Goal: Check status: Check status

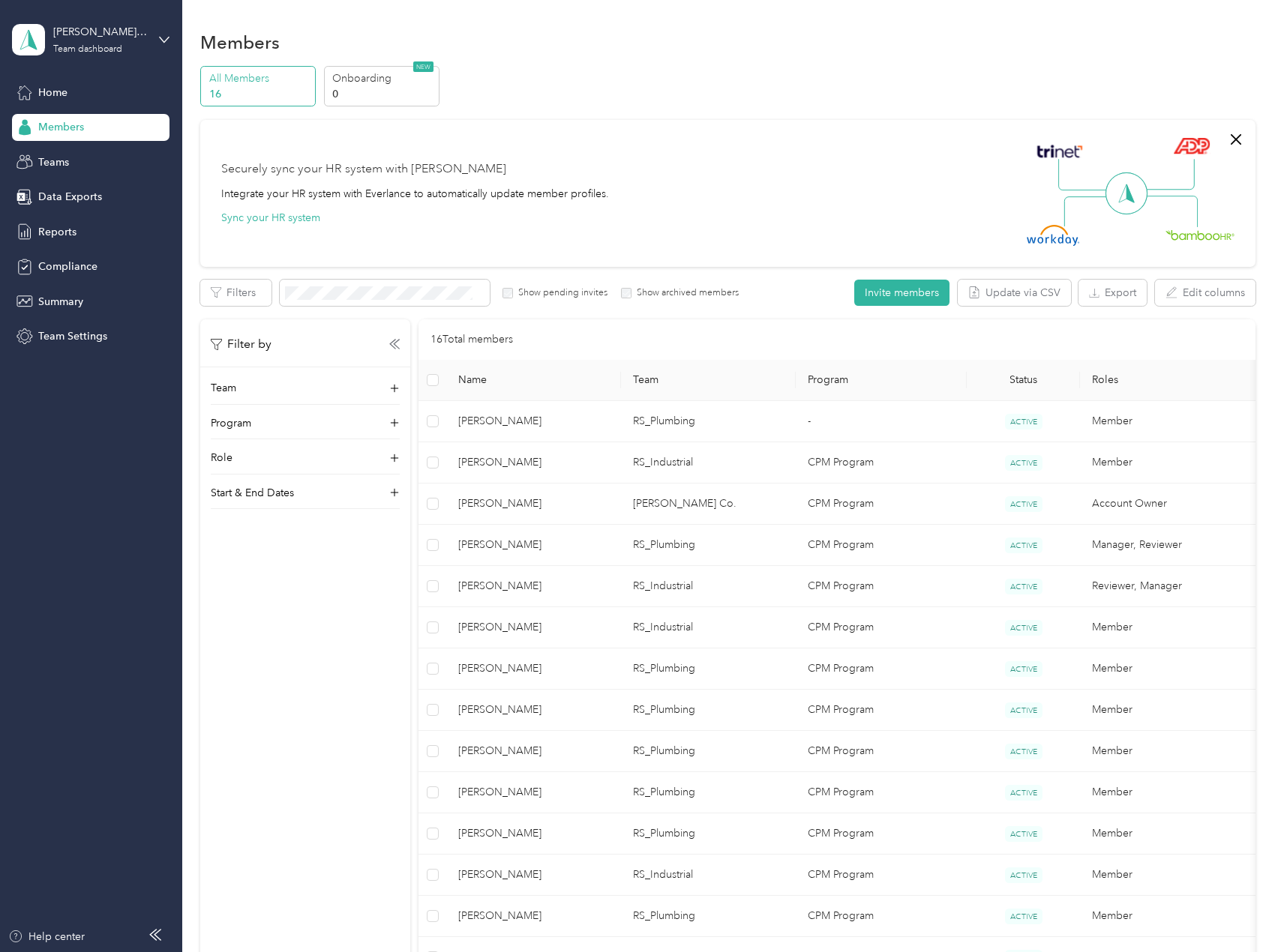
scroll to position [325, 0]
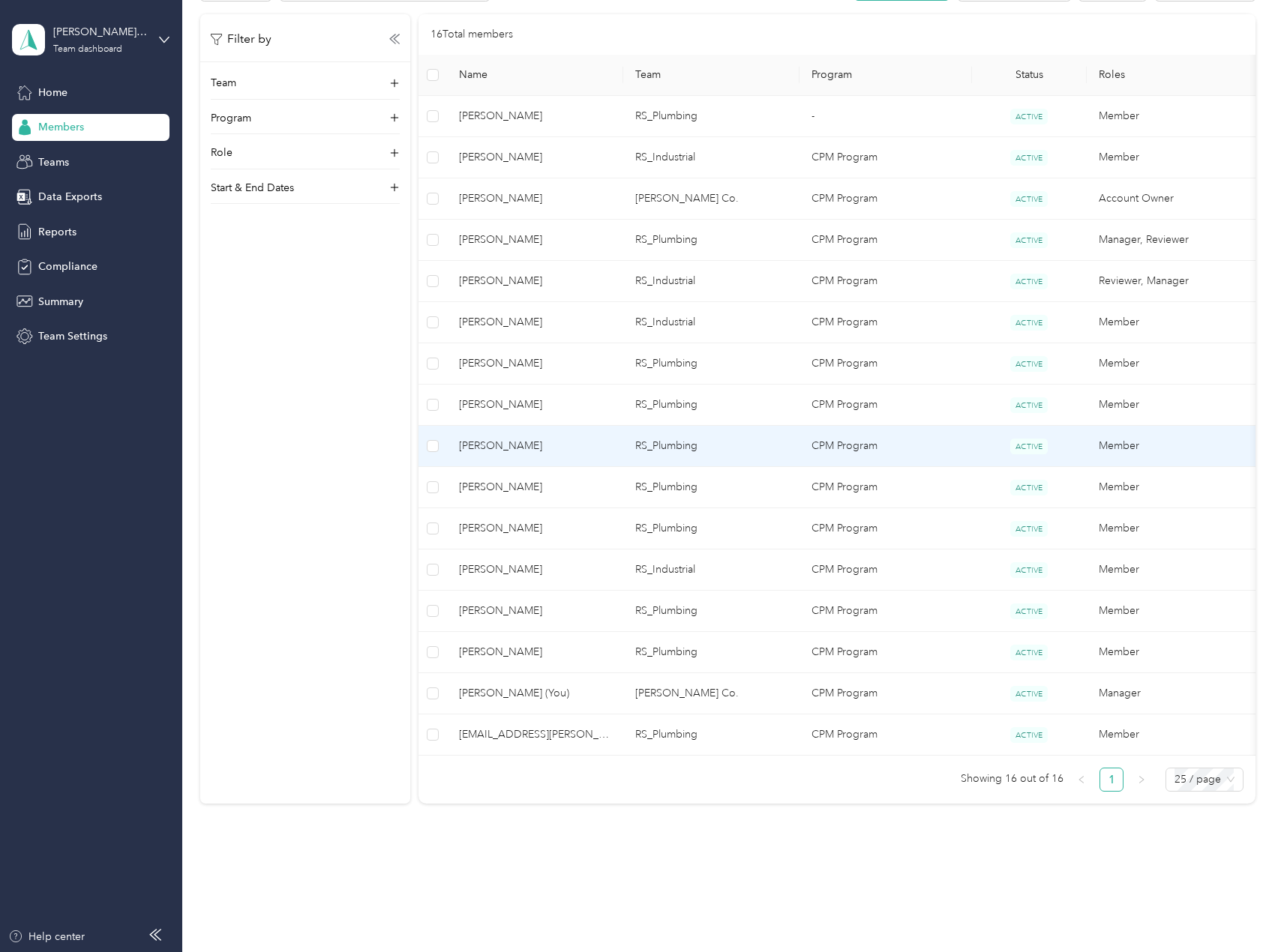
scroll to position [325, 0]
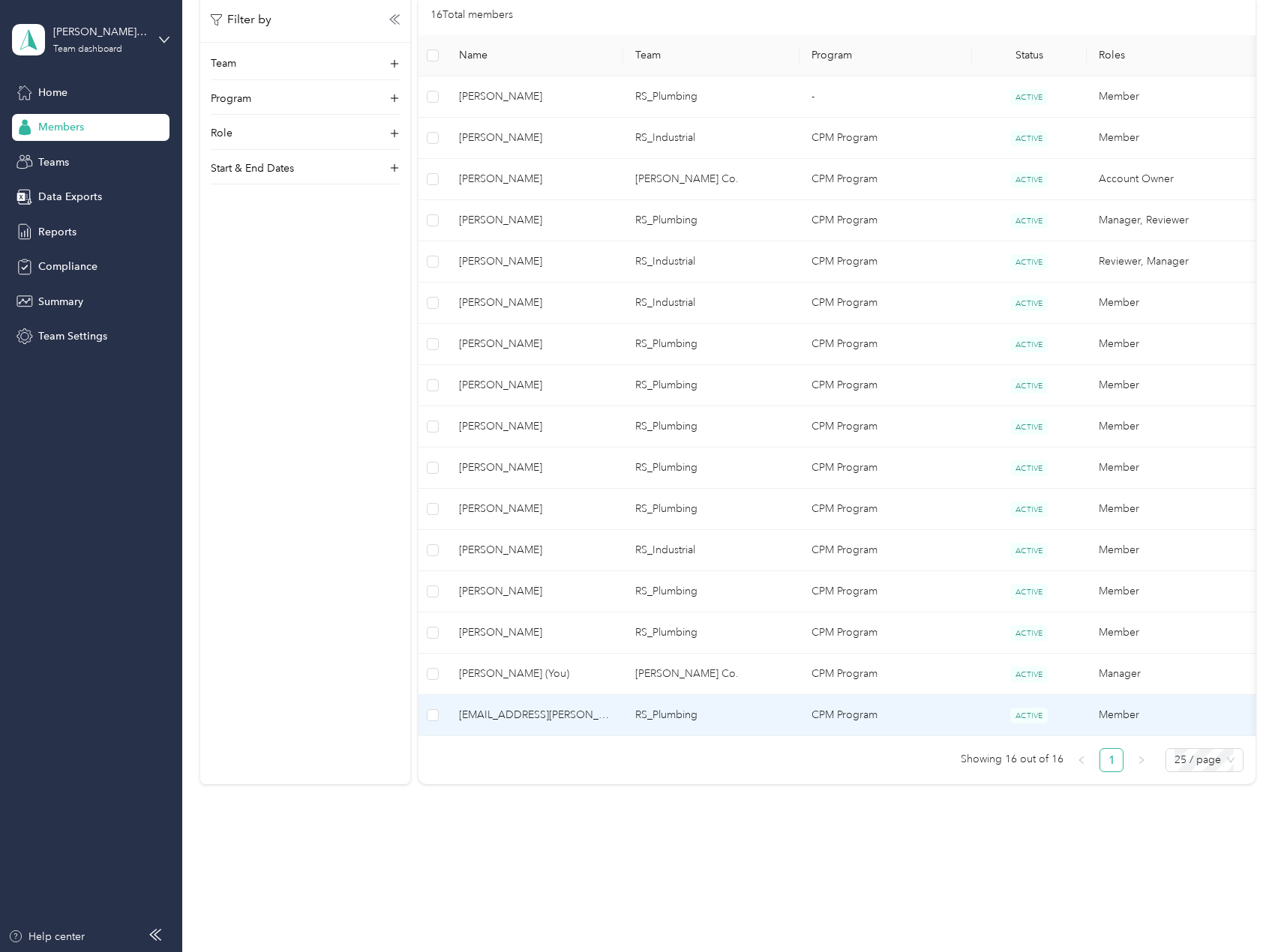
click at [621, 712] on td "[EMAIL_ADDRESS][PERSON_NAME][DOMAIN_NAME]" at bounding box center [534, 716] width 176 height 42
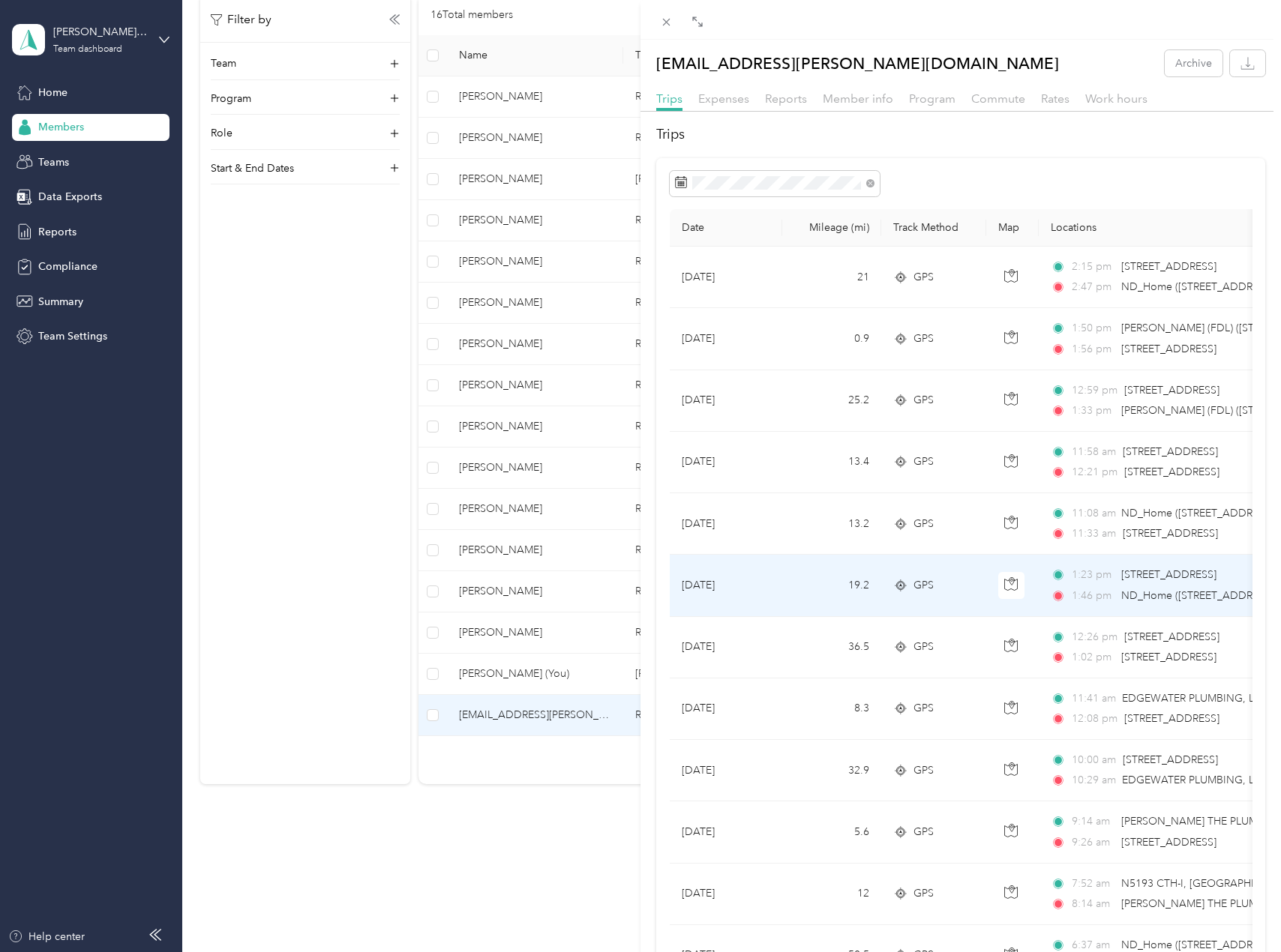
click at [791, 579] on td "19.2" at bounding box center [832, 586] width 99 height 62
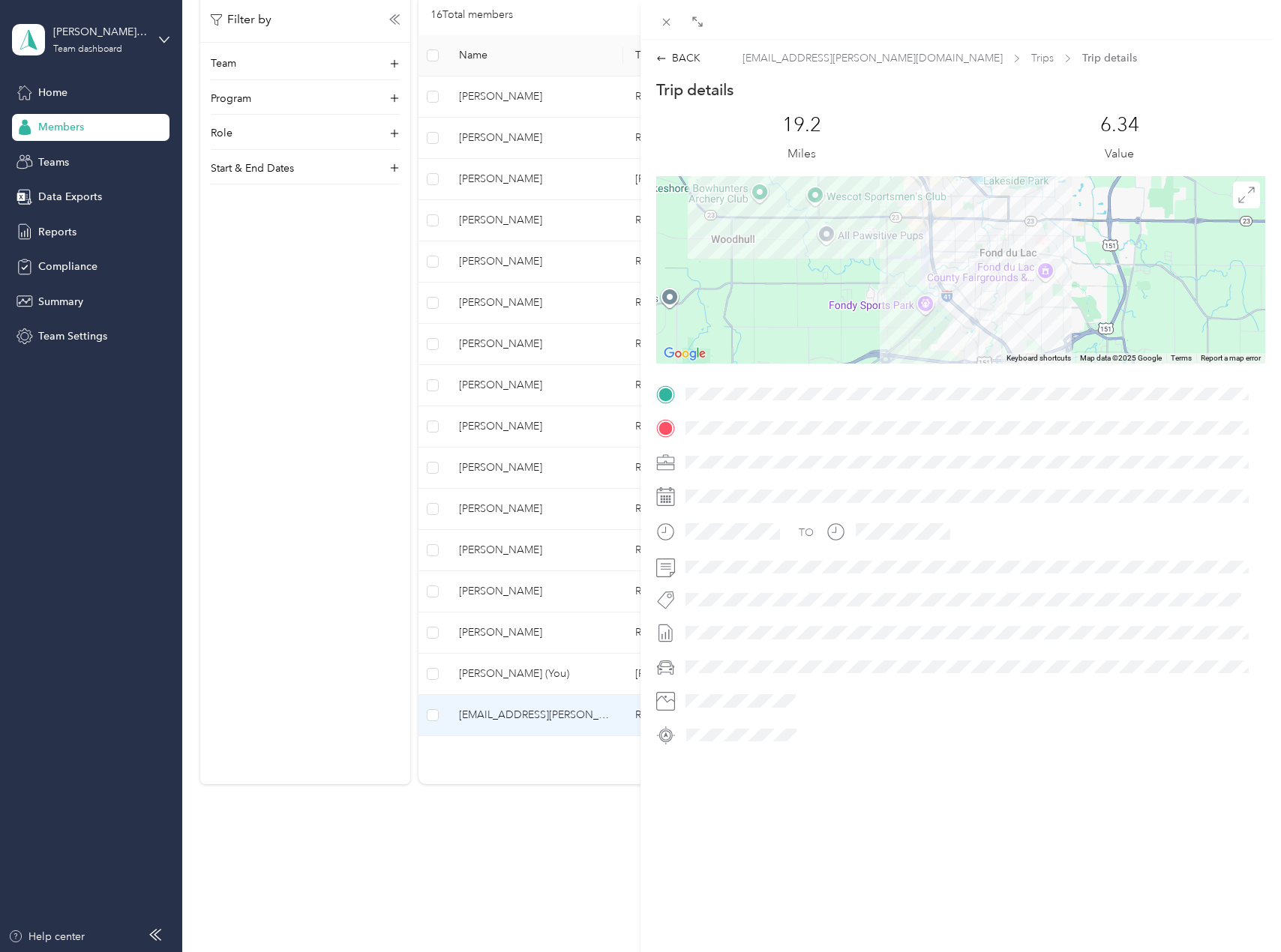
drag, startPoint x: 1019, startPoint y: 323, endPoint x: 1025, endPoint y: 265, distance: 58.3
click at [1025, 265] on div at bounding box center [960, 269] width 609 height 188
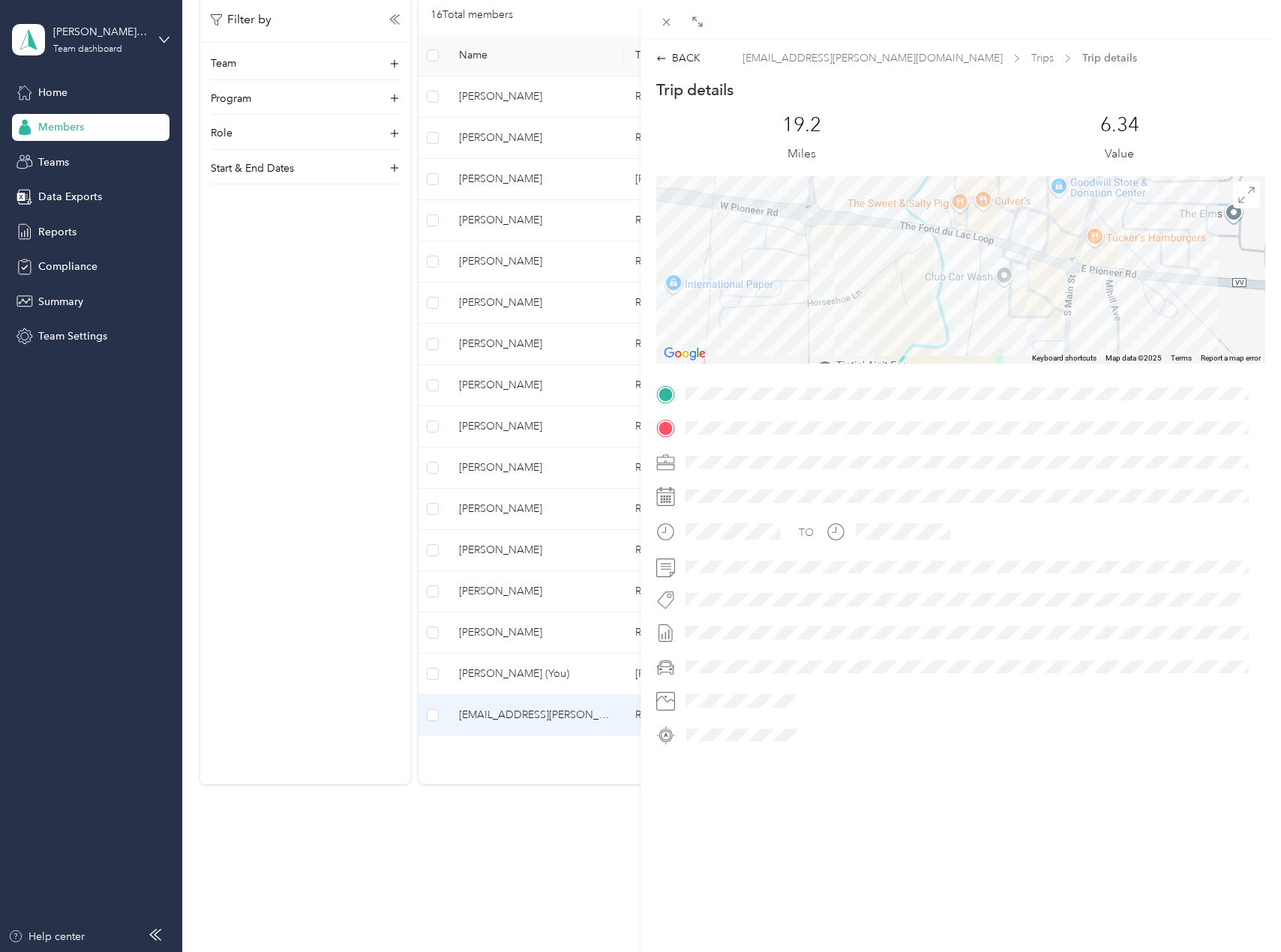
drag, startPoint x: 1037, startPoint y: 308, endPoint x: 1041, endPoint y: 206, distance: 102.1
click at [1041, 206] on div at bounding box center [960, 269] width 609 height 188
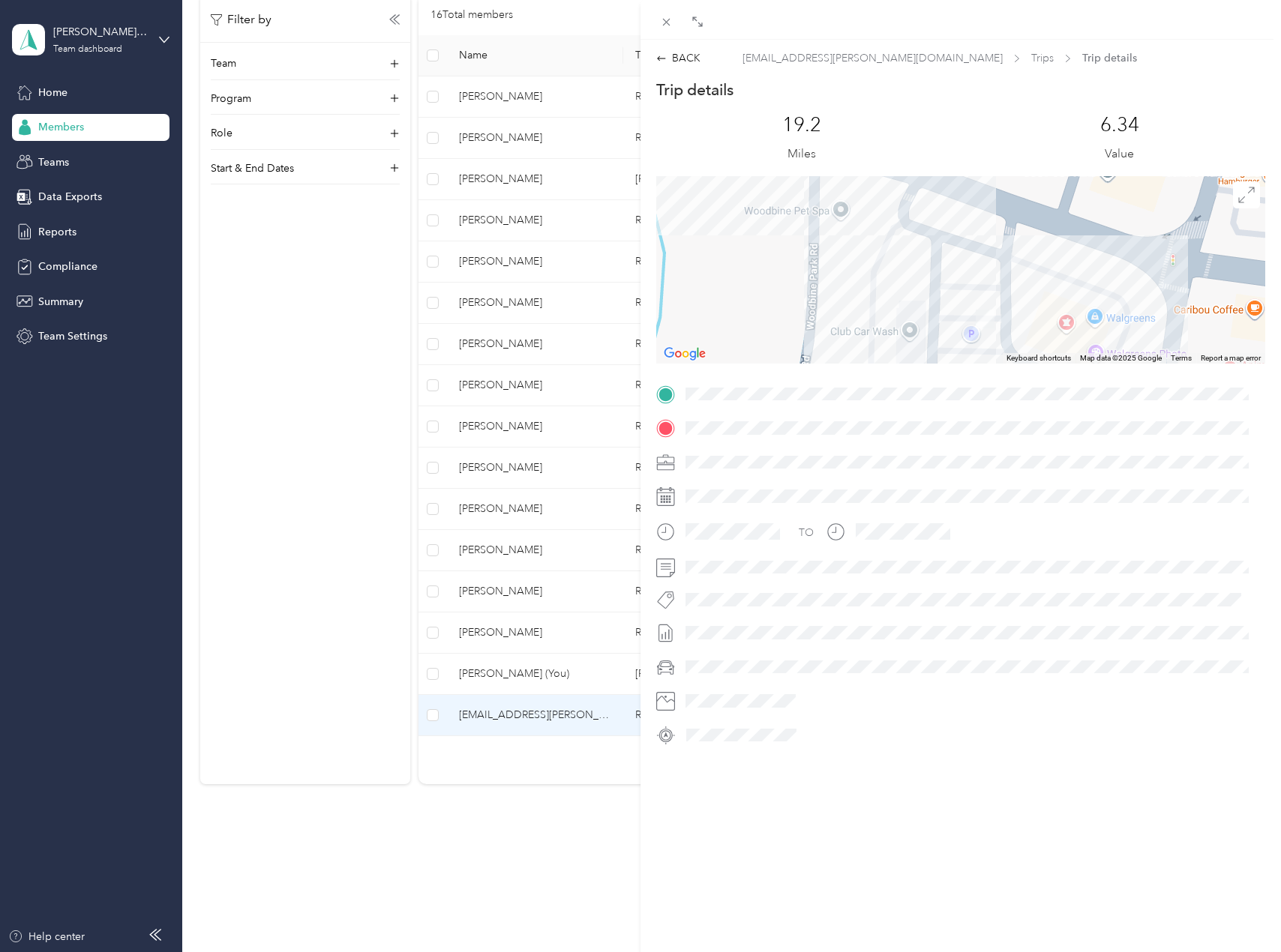
drag, startPoint x: 1035, startPoint y: 284, endPoint x: 1008, endPoint y: 287, distance: 27.2
click at [1008, 287] on div at bounding box center [960, 269] width 609 height 188
click at [667, 65] on div "BACK" at bounding box center [678, 59] width 45 height 16
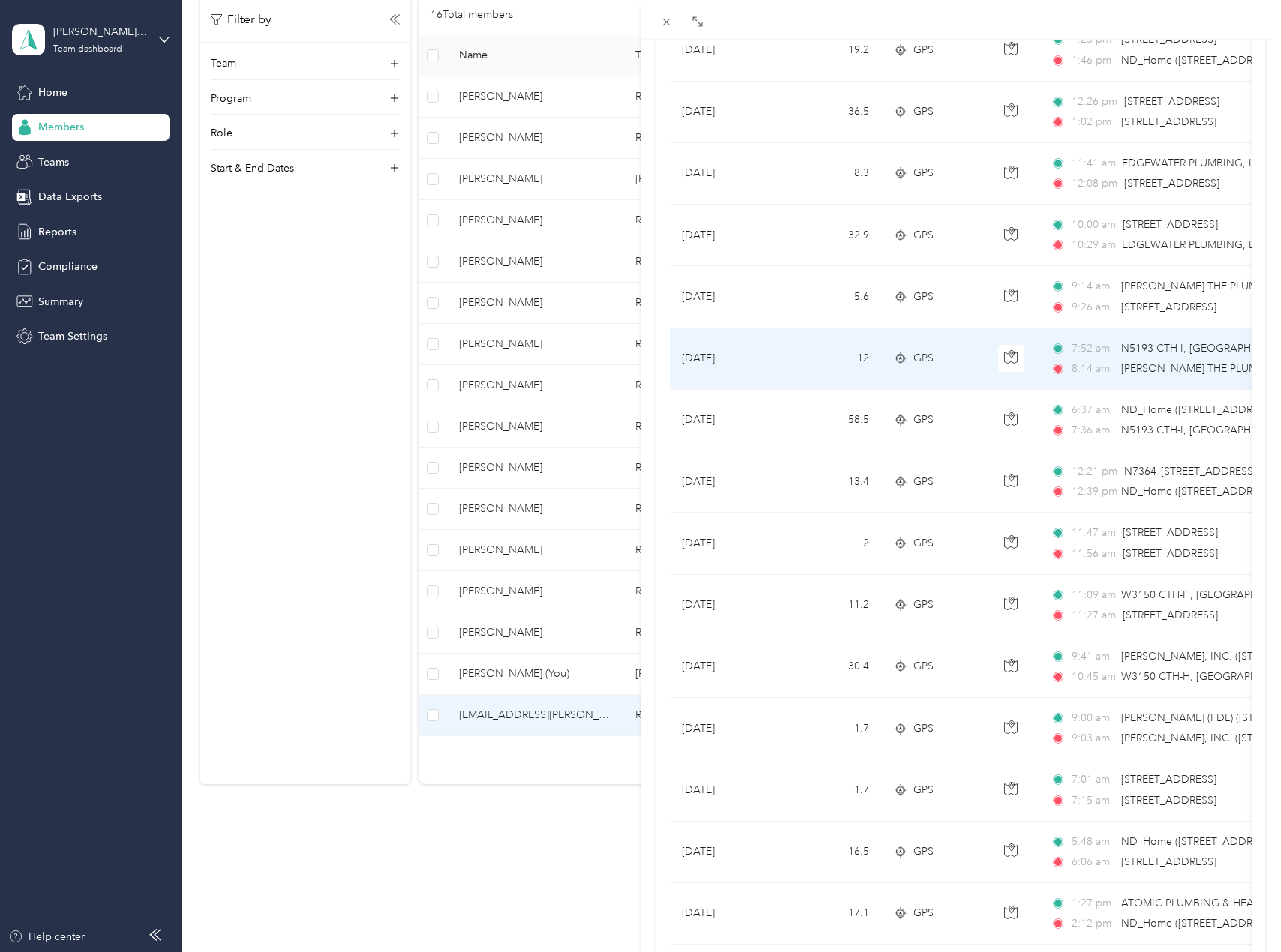
scroll to position [600, 0]
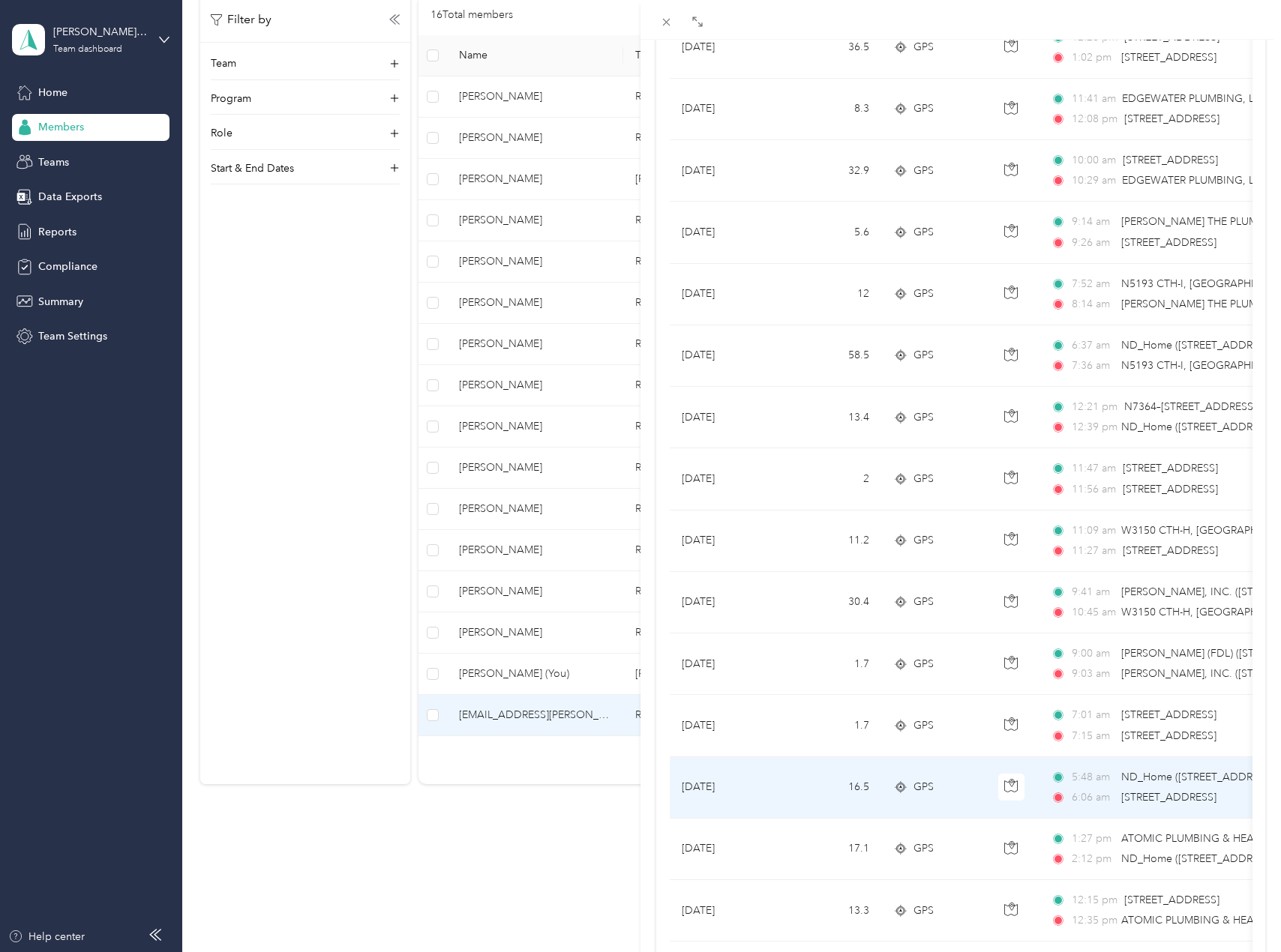
click at [798, 789] on td "16.5" at bounding box center [832, 788] width 99 height 62
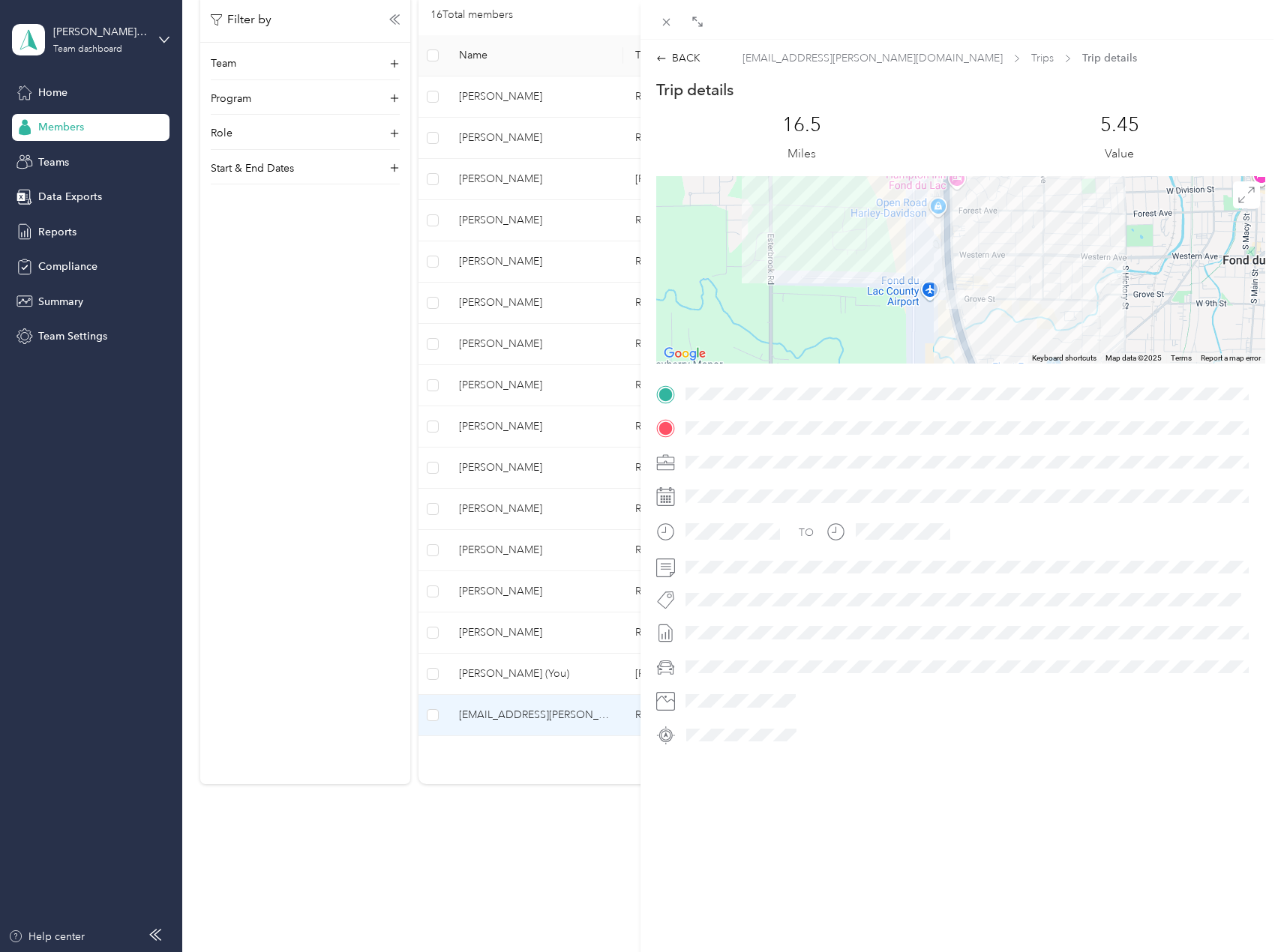
drag, startPoint x: 964, startPoint y: 323, endPoint x: 970, endPoint y: 290, distance: 33.5
click at [970, 290] on div at bounding box center [960, 269] width 609 height 188
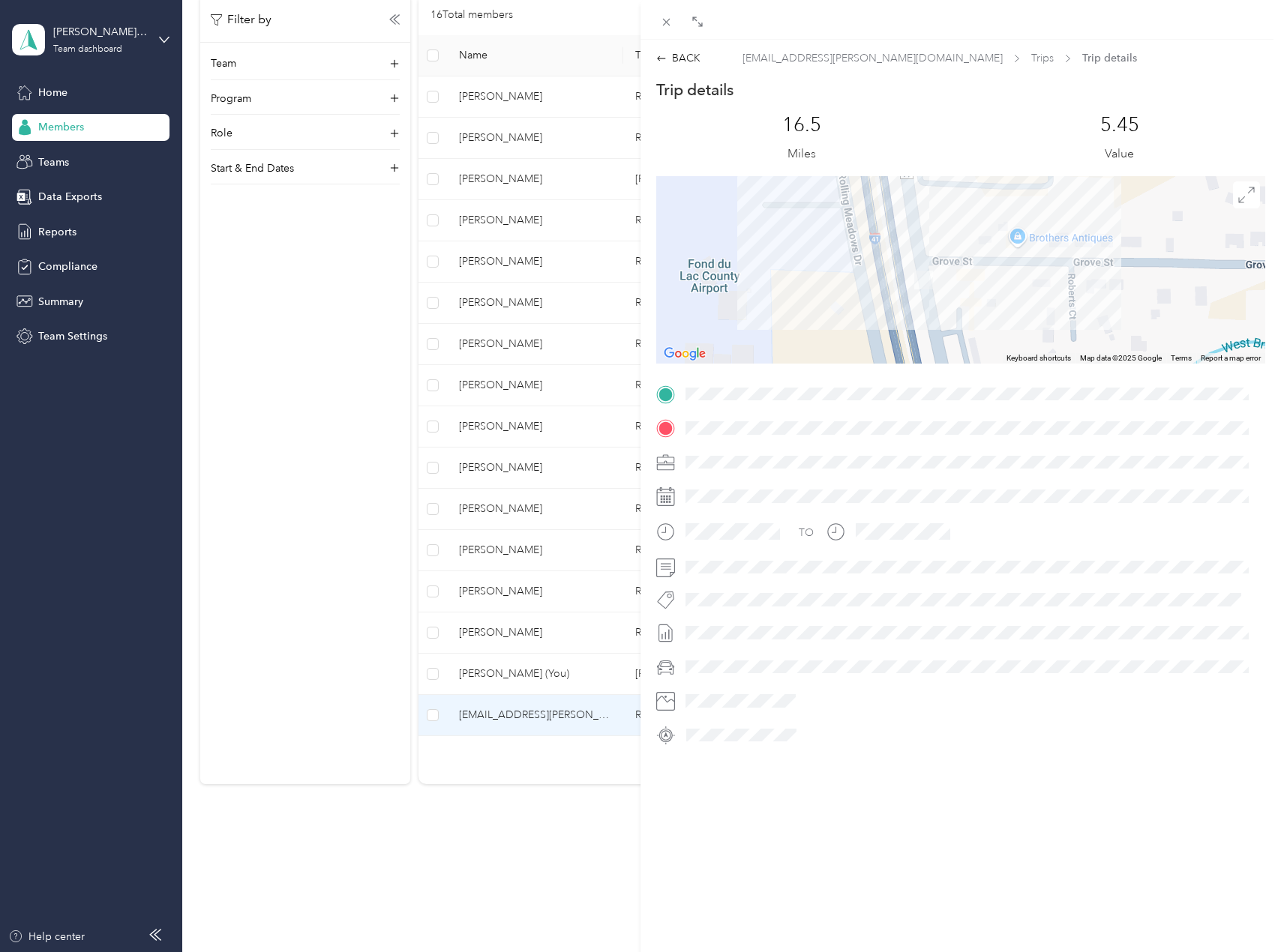
drag, startPoint x: 952, startPoint y: 315, endPoint x: 946, endPoint y: 231, distance: 84.2
click at [946, 231] on div at bounding box center [960, 269] width 609 height 188
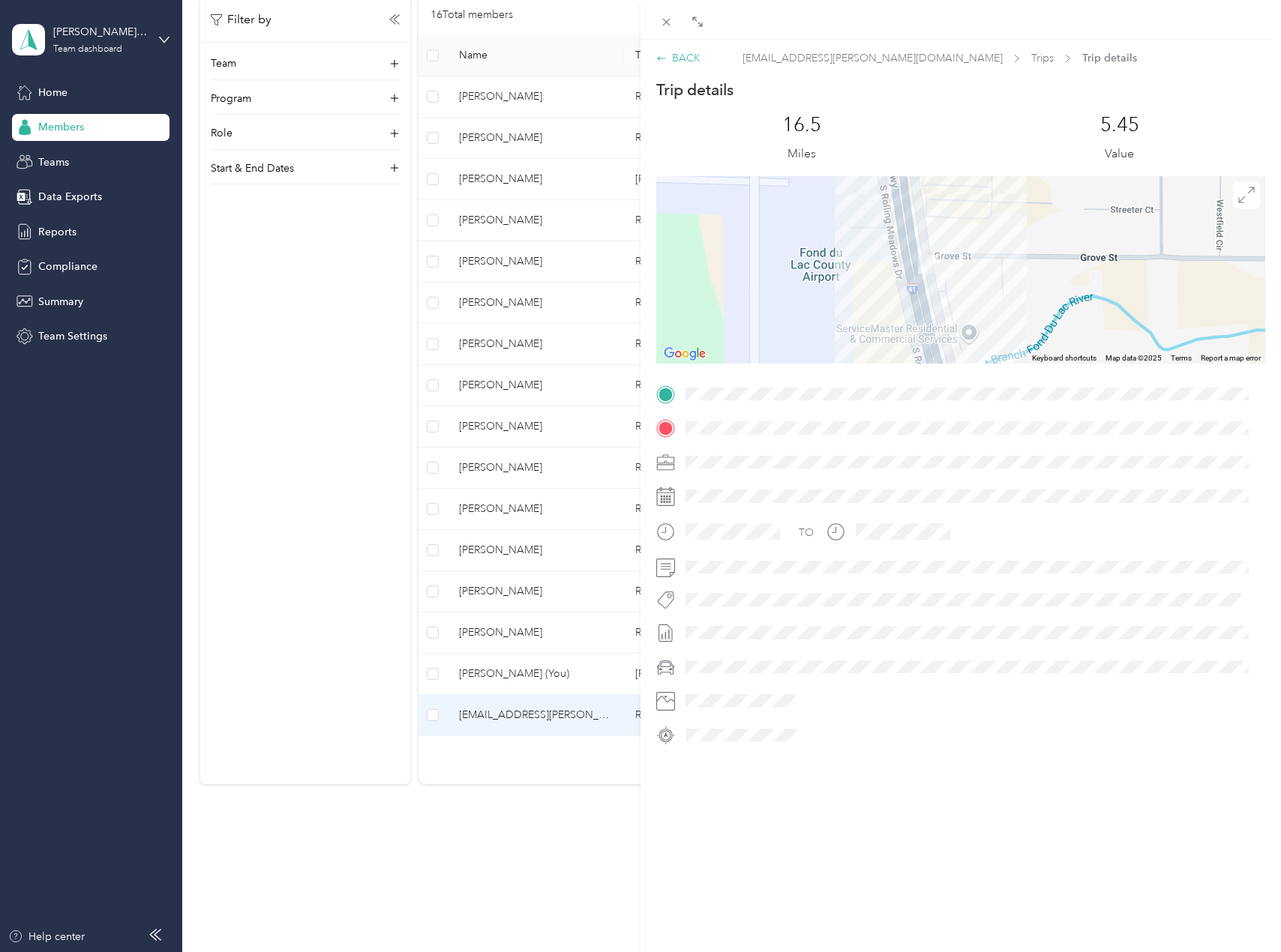
click at [661, 54] on icon at bounding box center [661, 59] width 11 height 11
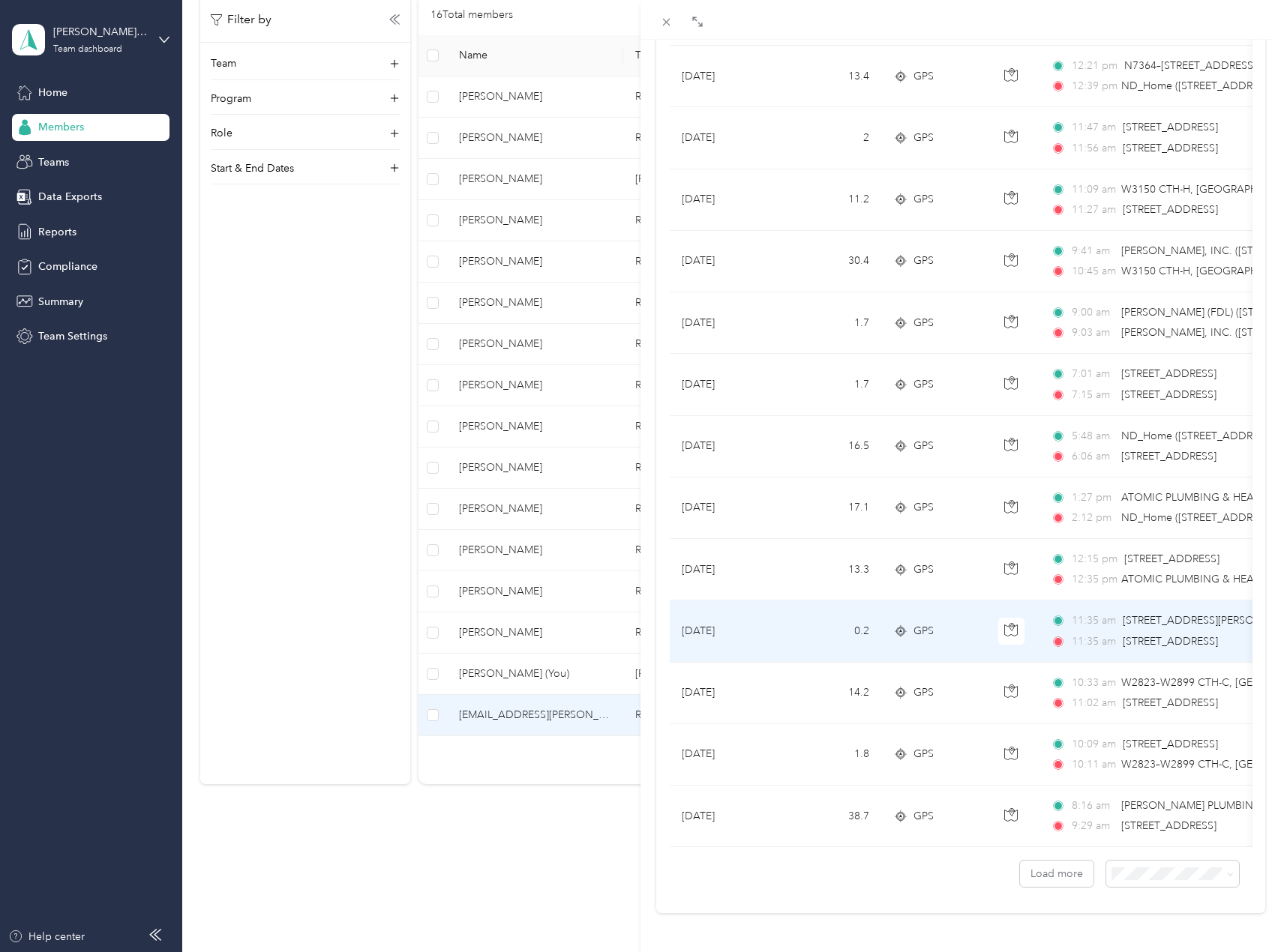
scroll to position [964, 0]
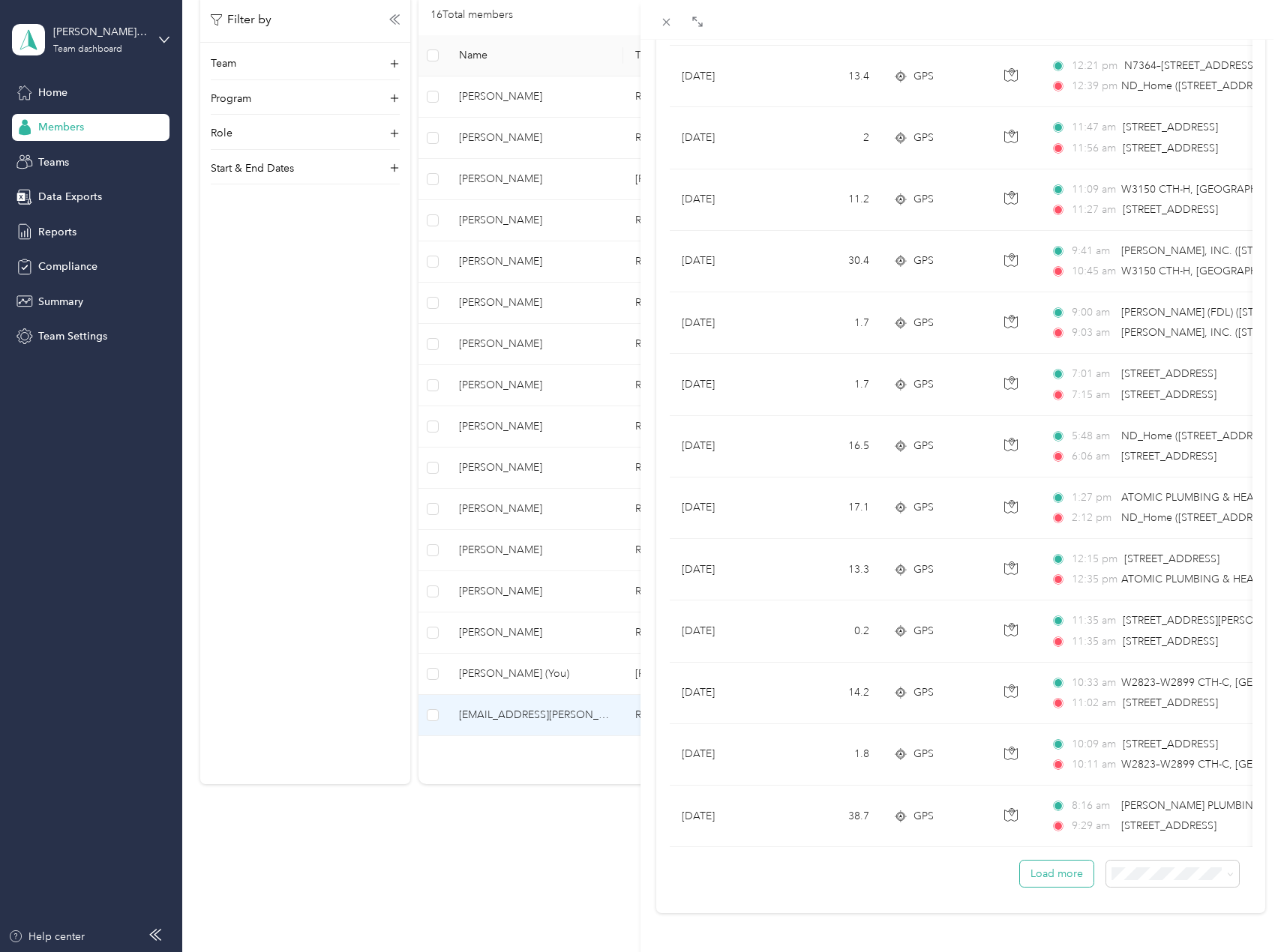
click at [1060, 862] on button "Load more" at bounding box center [1057, 874] width 73 height 26
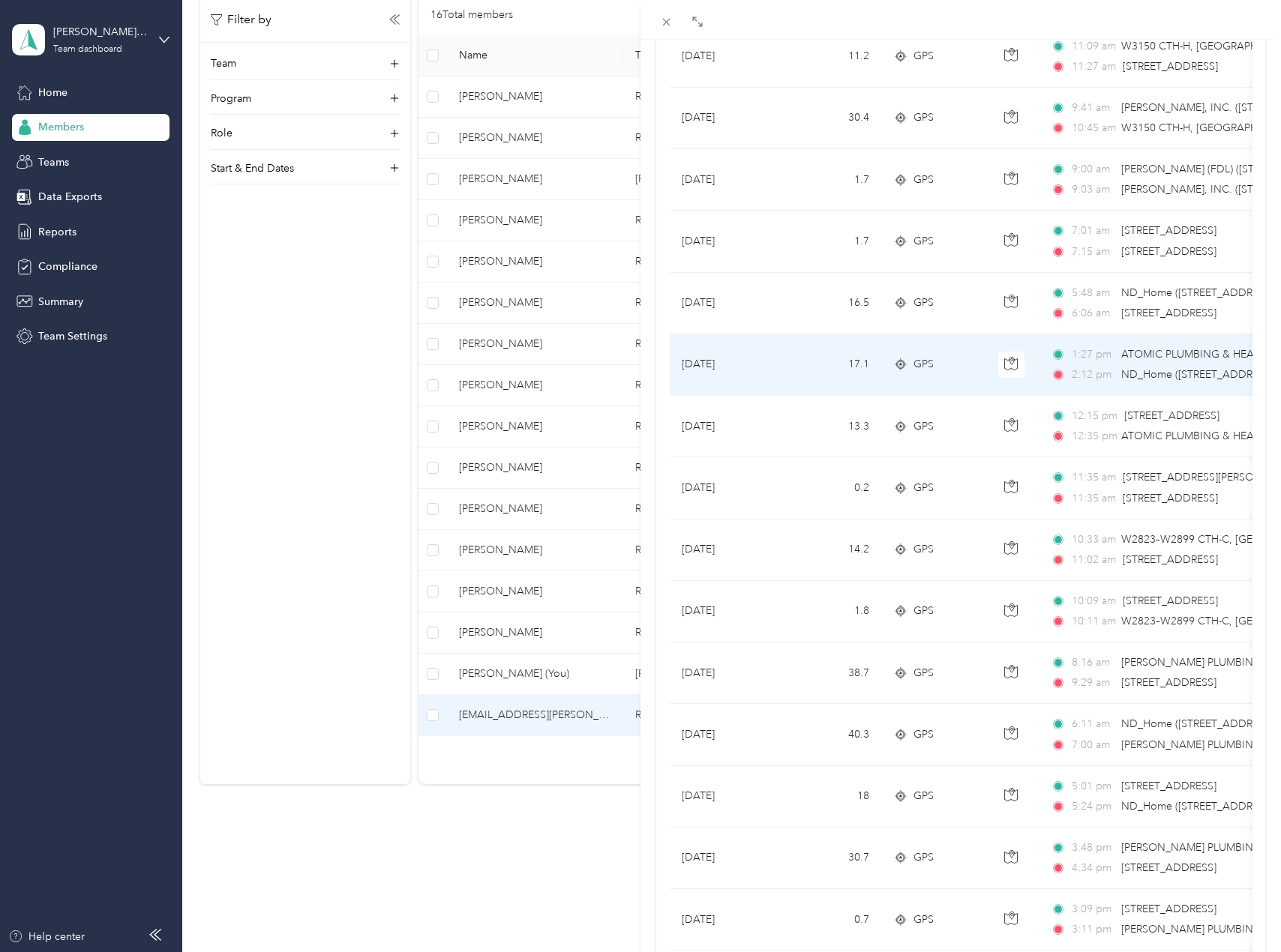
scroll to position [1114, 0]
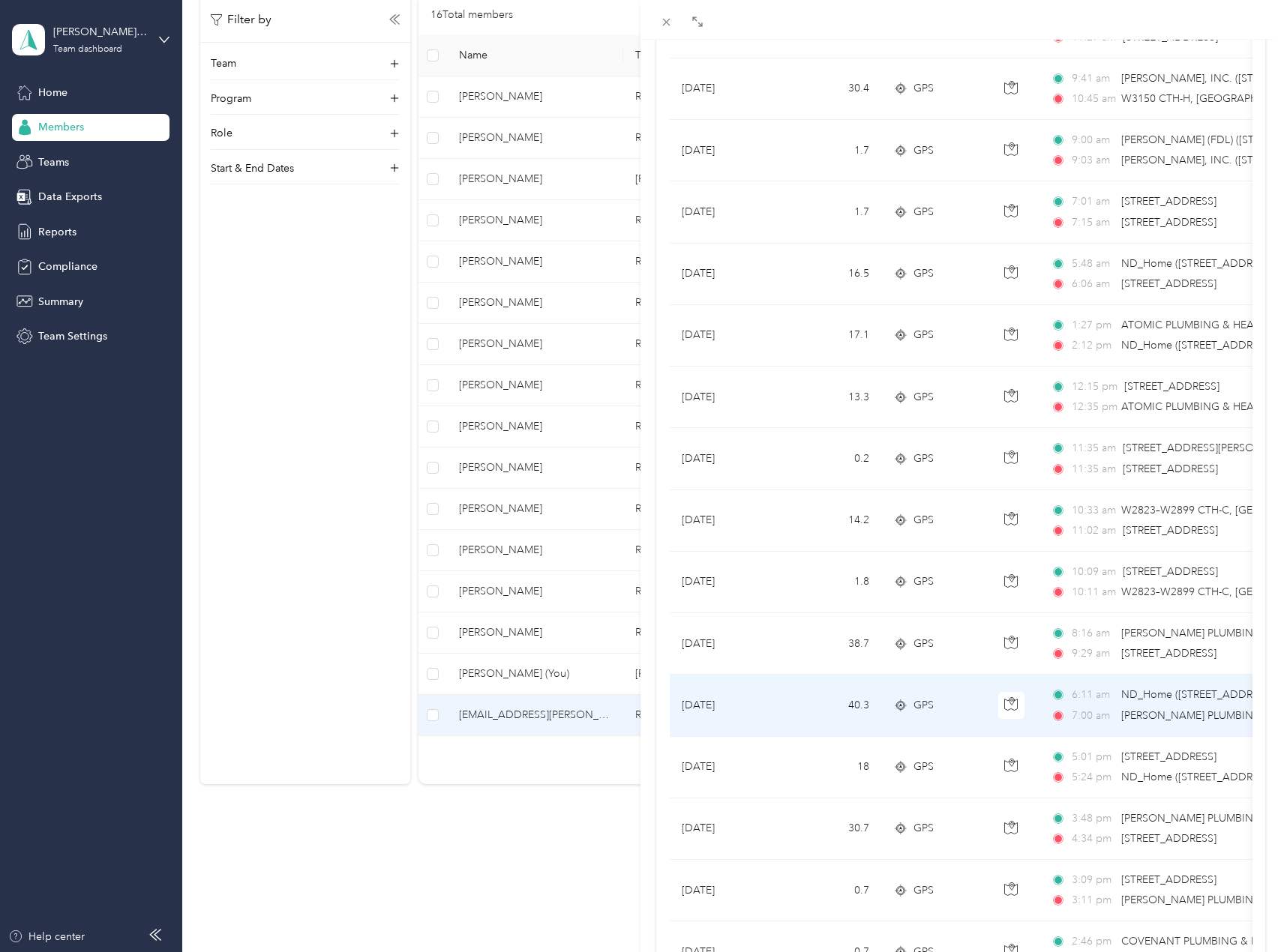
click at [795, 704] on td "40.3" at bounding box center [832, 706] width 99 height 62
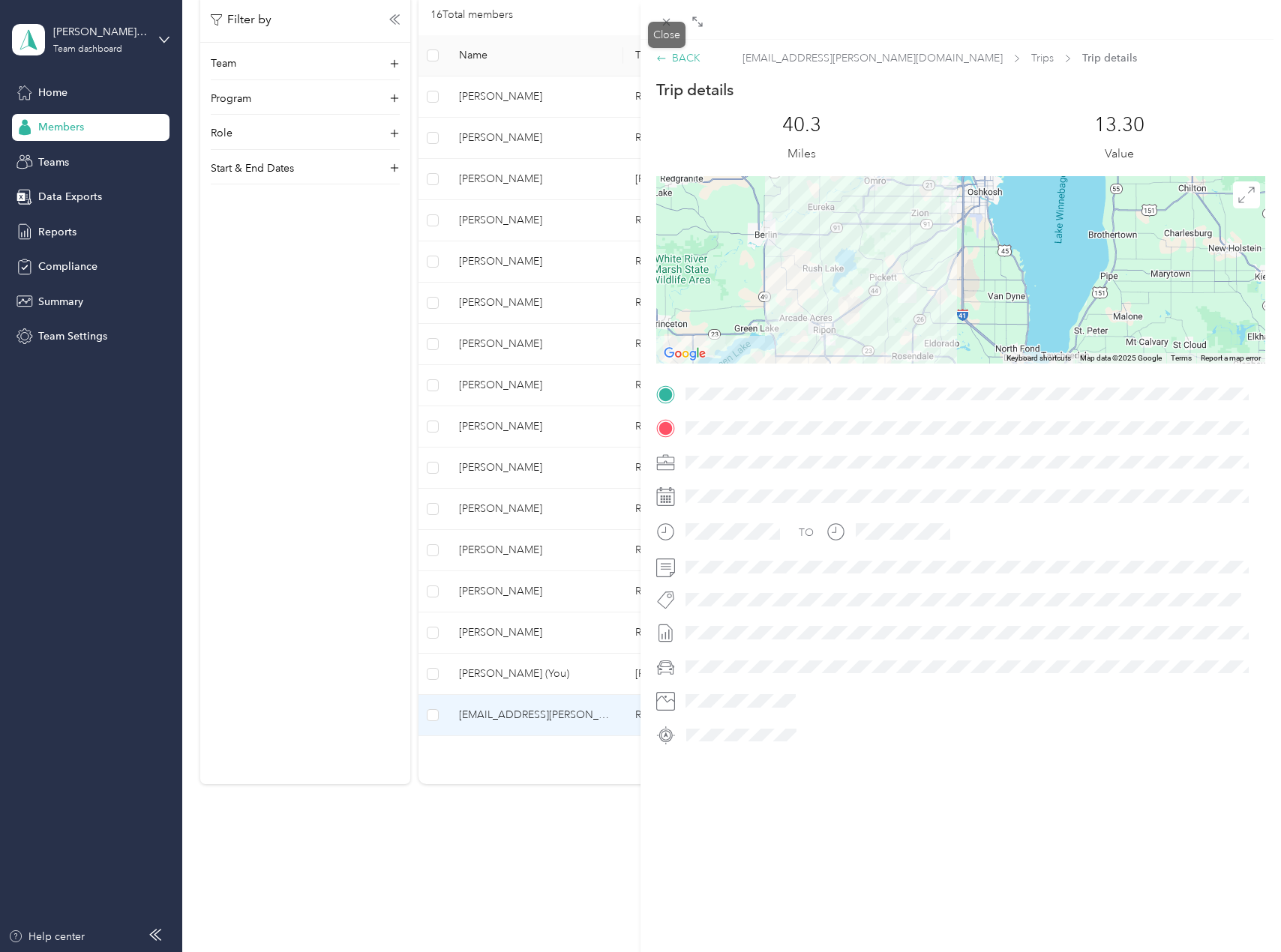
click at [664, 64] on div "BACK" at bounding box center [678, 59] width 45 height 16
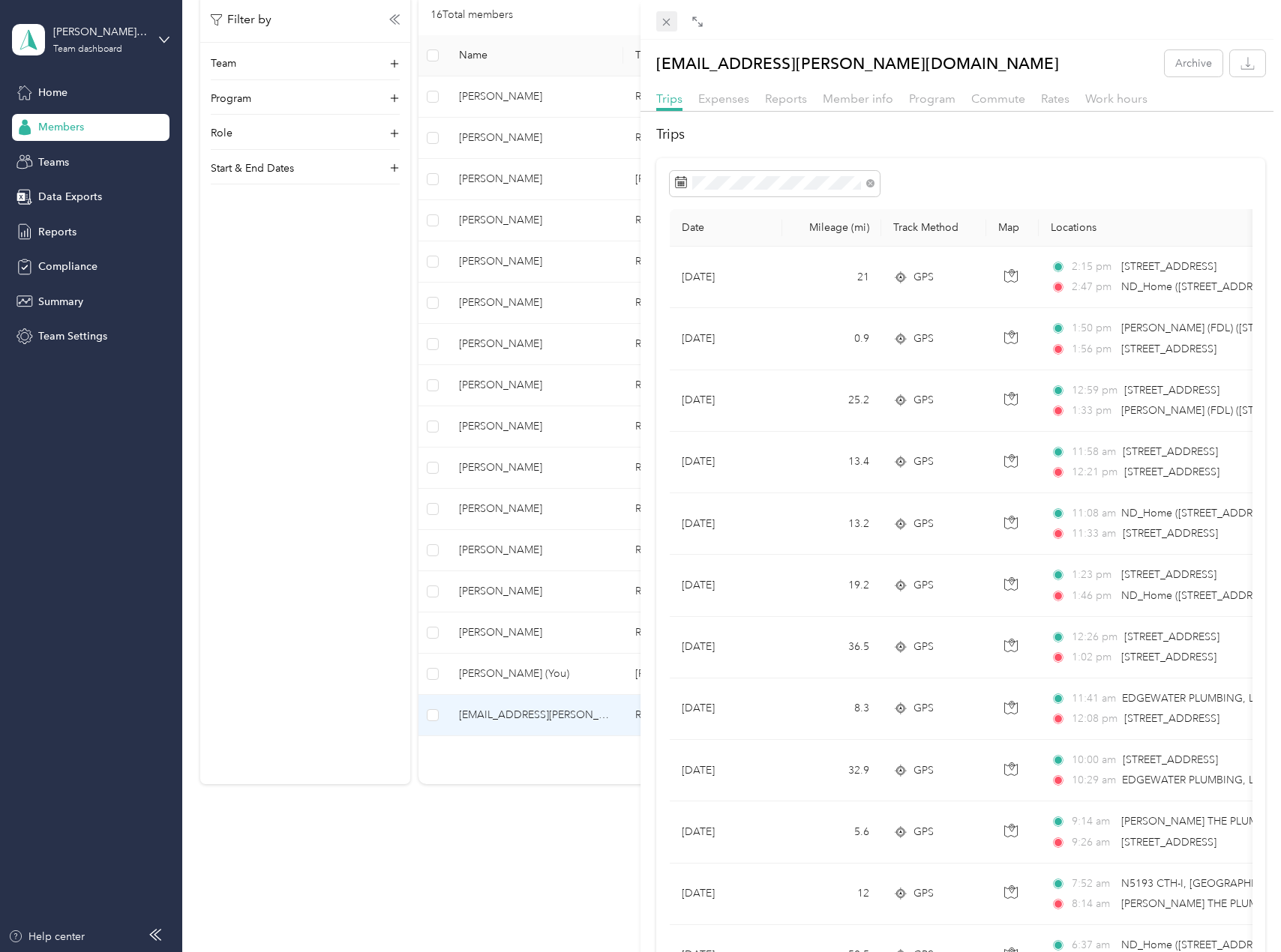
click at [666, 21] on icon at bounding box center [667, 23] width 8 height 8
